Goal: Information Seeking & Learning: Learn about a topic

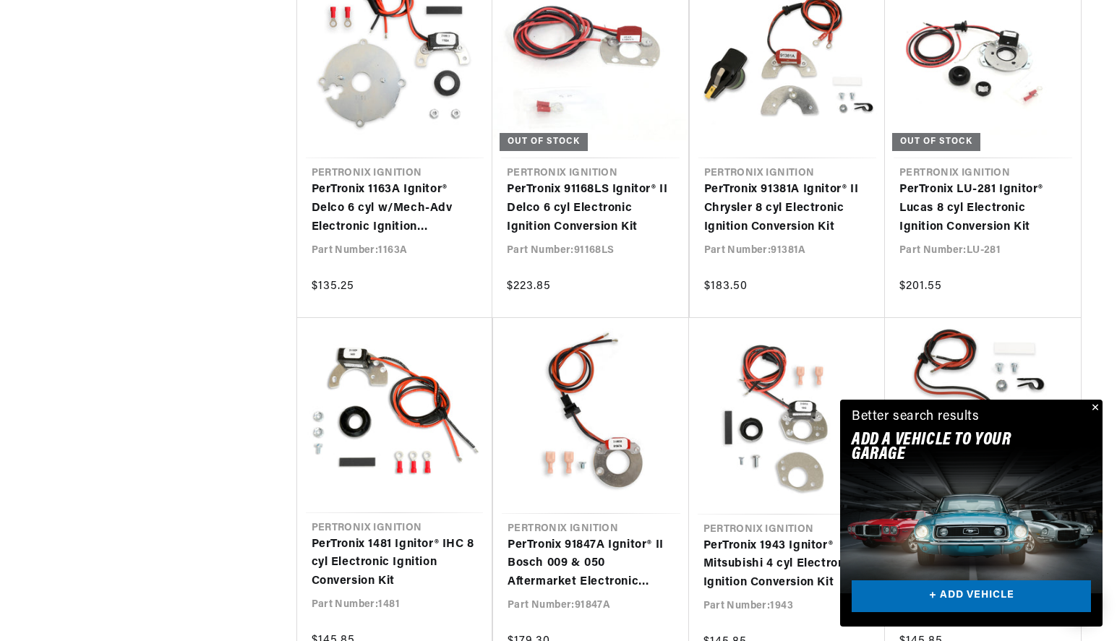
scroll to position [0, 998]
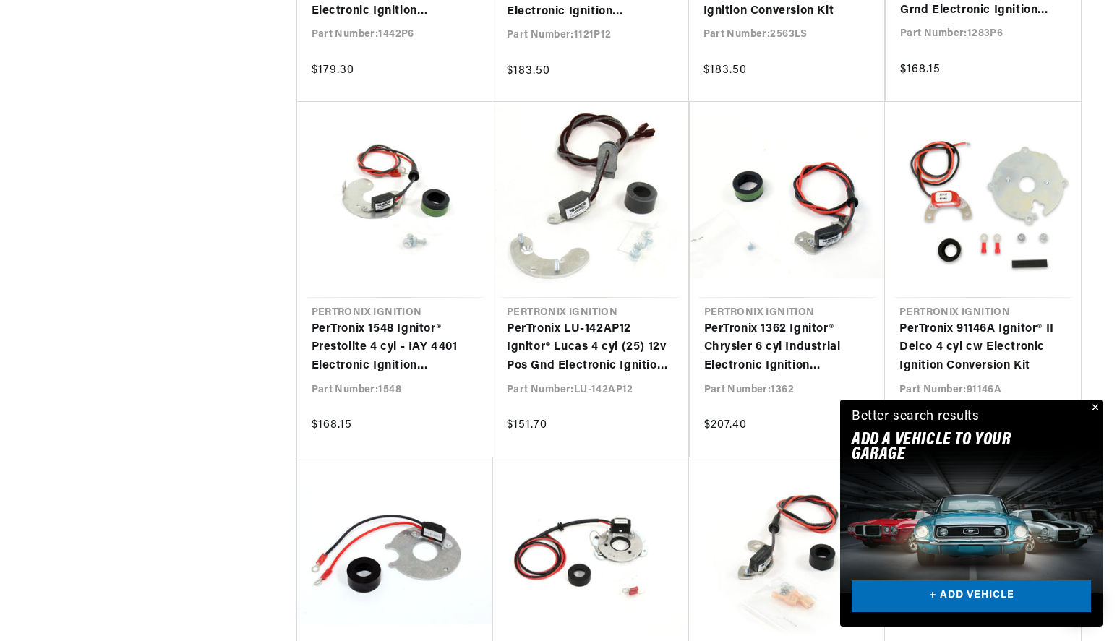
scroll to position [0, 903]
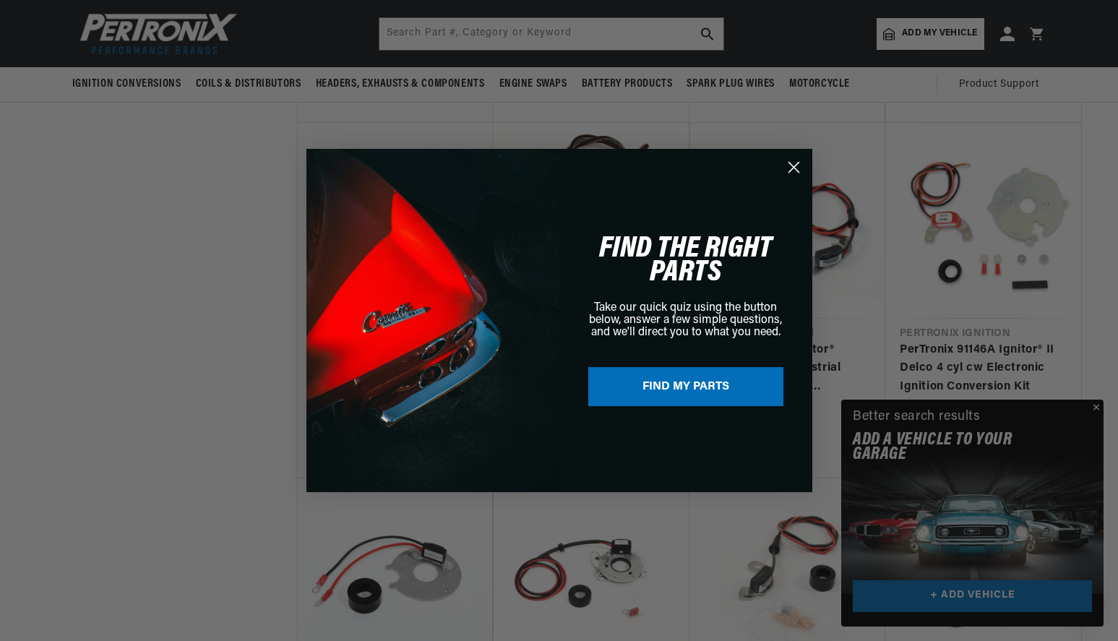
click at [797, 167] on circle "Close dialog" at bounding box center [793, 167] width 24 height 24
